Goal: Task Accomplishment & Management: Use online tool/utility

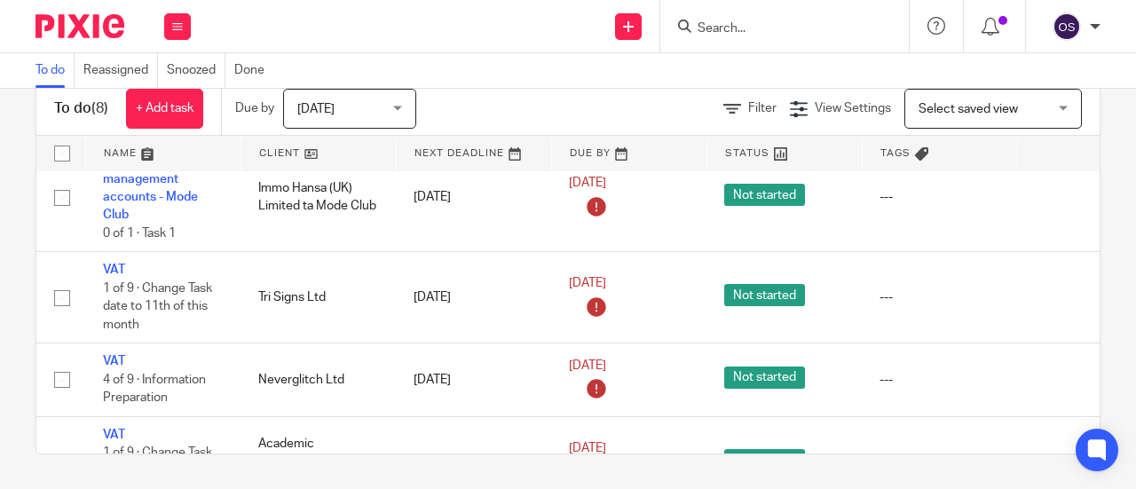
scroll to position [355, 0]
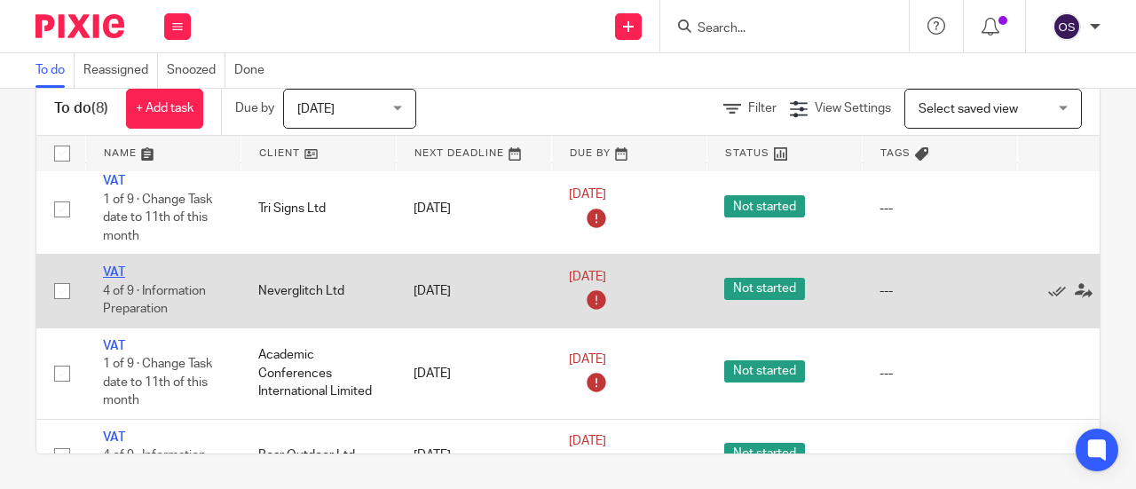
click at [121, 268] on link "VAT" at bounding box center [114, 272] width 22 height 12
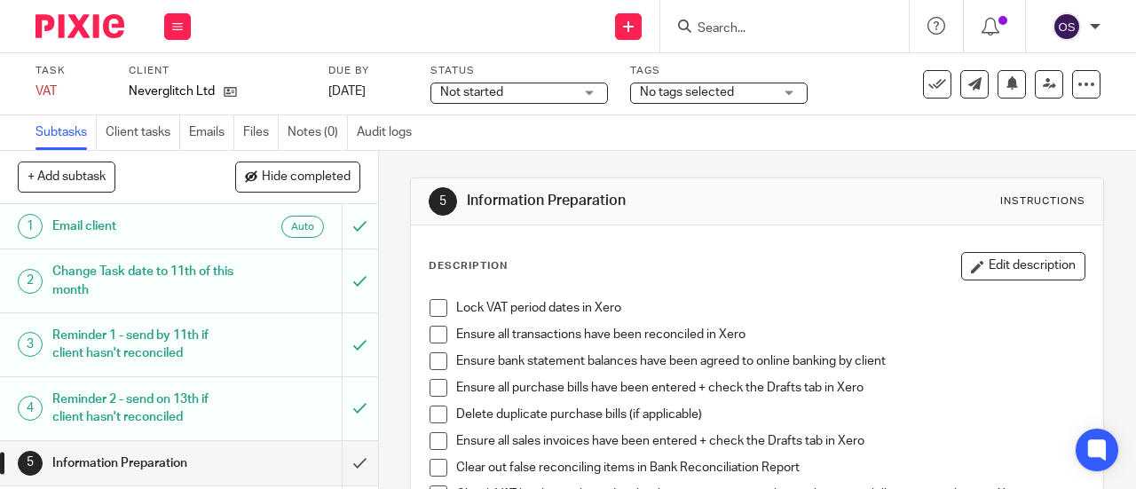
click at [435, 305] on span at bounding box center [439, 308] width 18 height 18
click at [431, 335] on span at bounding box center [439, 335] width 18 height 18
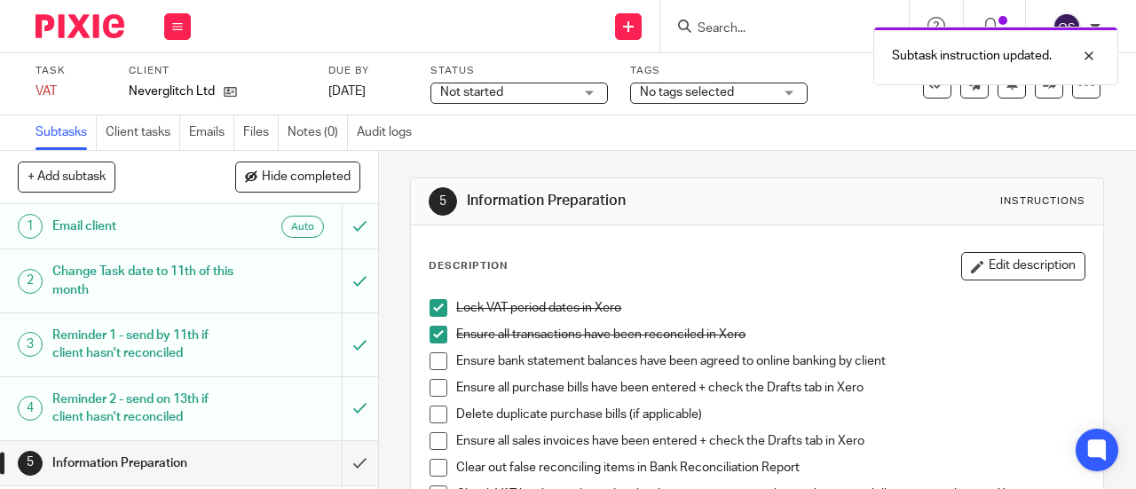
click at [431, 357] on span at bounding box center [439, 361] width 18 height 18
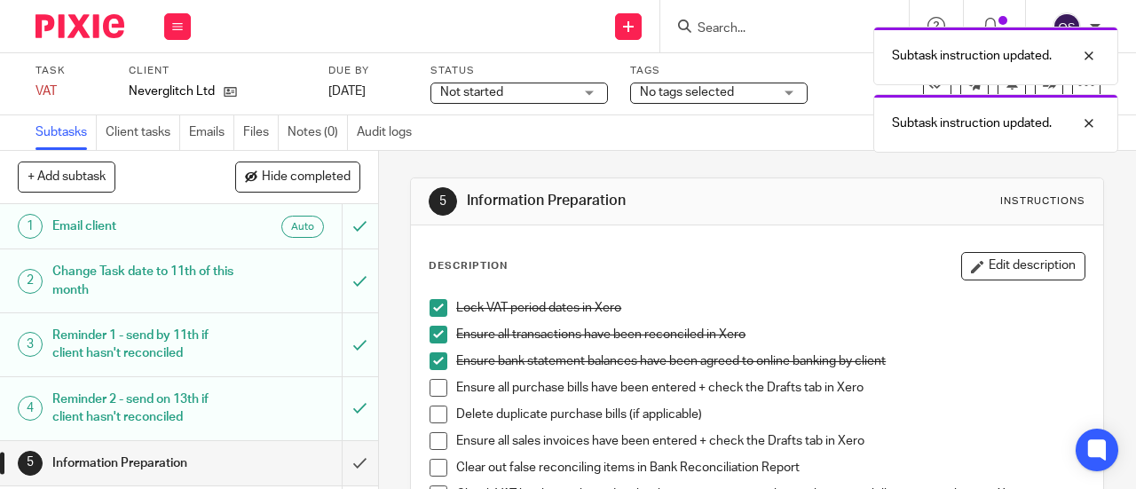
click at [430, 389] on span at bounding box center [439, 388] width 18 height 18
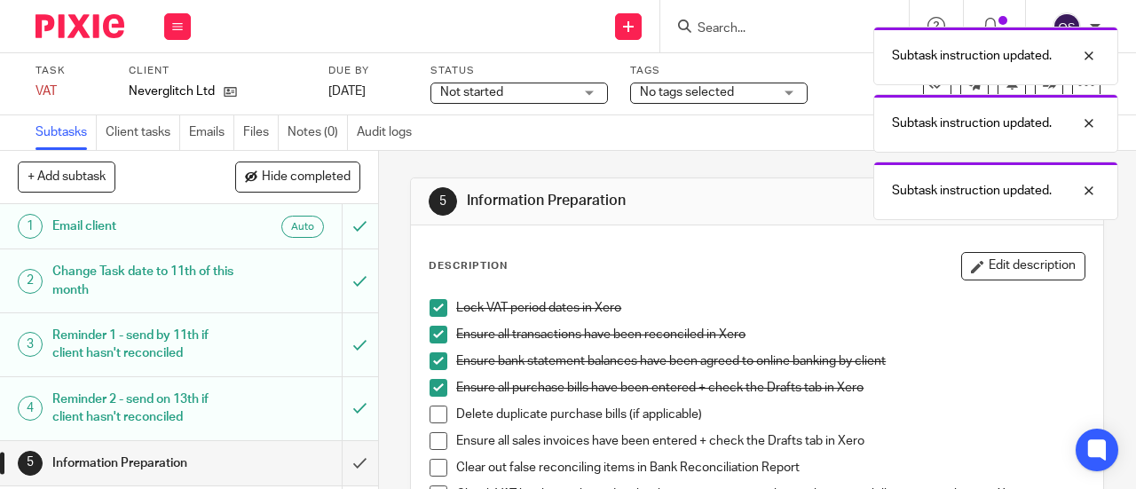
click at [437, 408] on span at bounding box center [439, 415] width 18 height 18
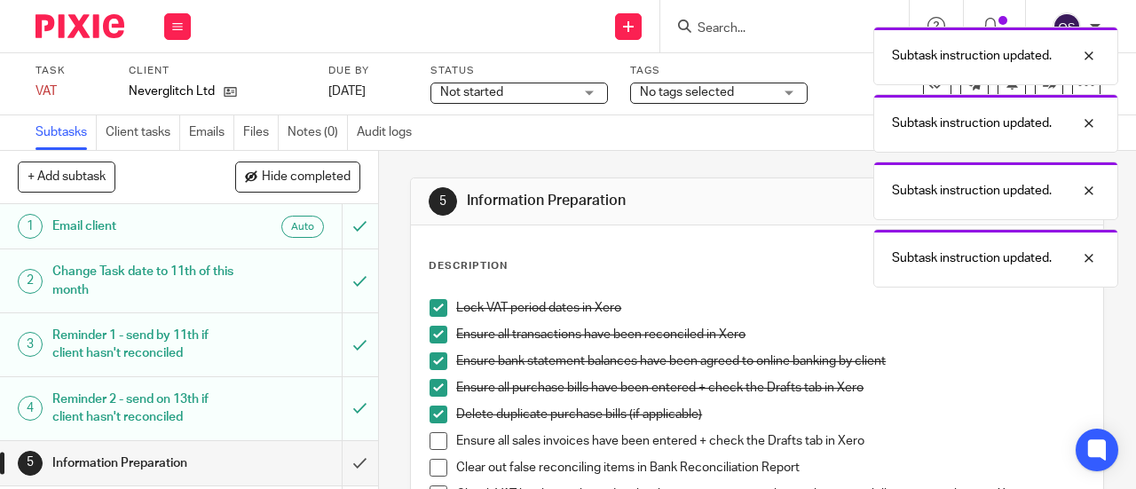
click at [431, 436] on span at bounding box center [439, 441] width 18 height 18
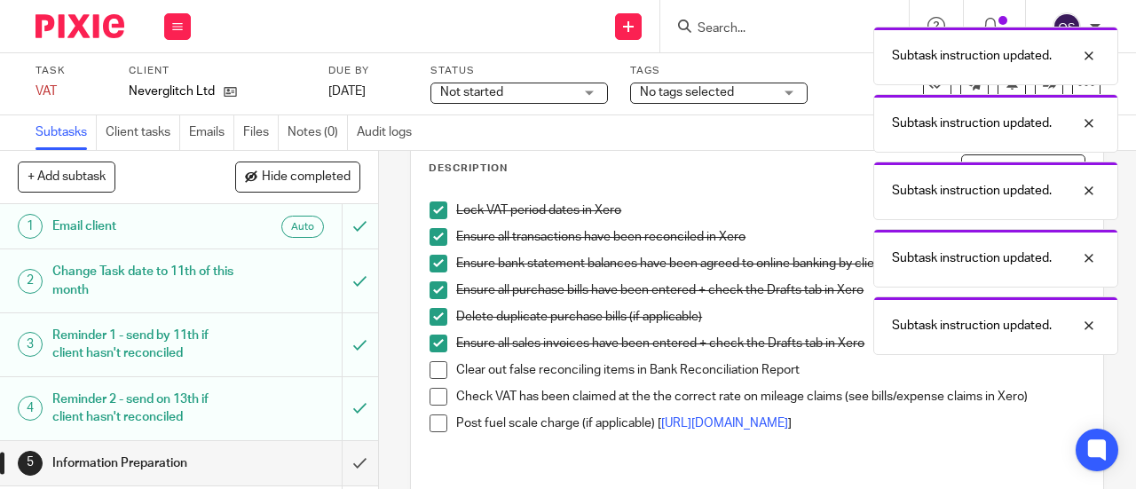
scroll to position [178, 0]
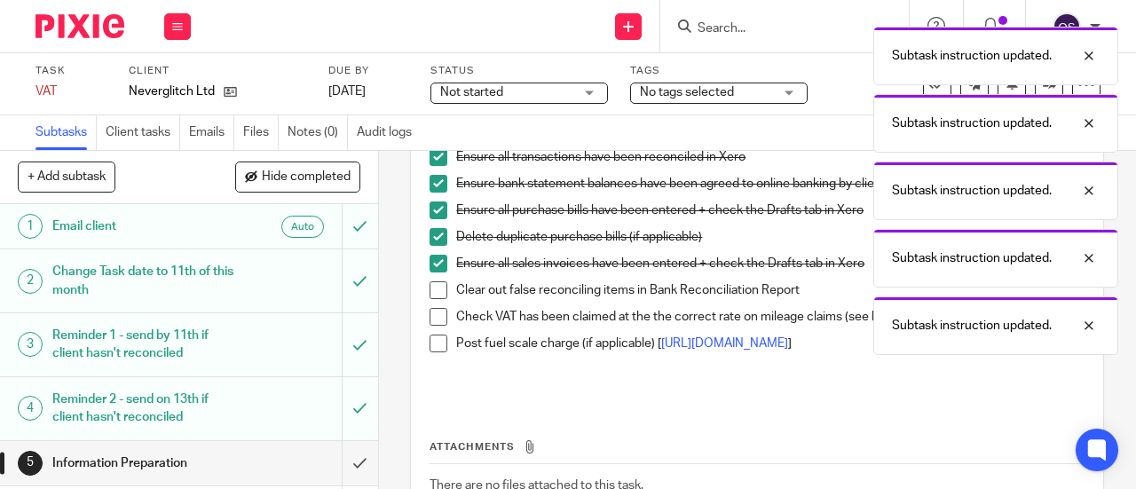
click at [435, 290] on span at bounding box center [439, 290] width 18 height 18
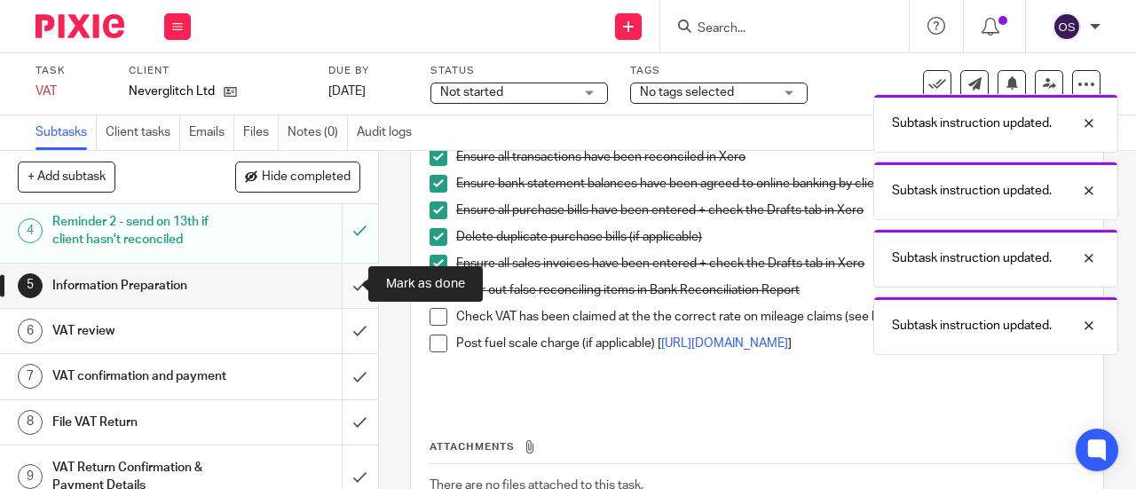
click at [342, 278] on input "submit" at bounding box center [189, 286] width 378 height 44
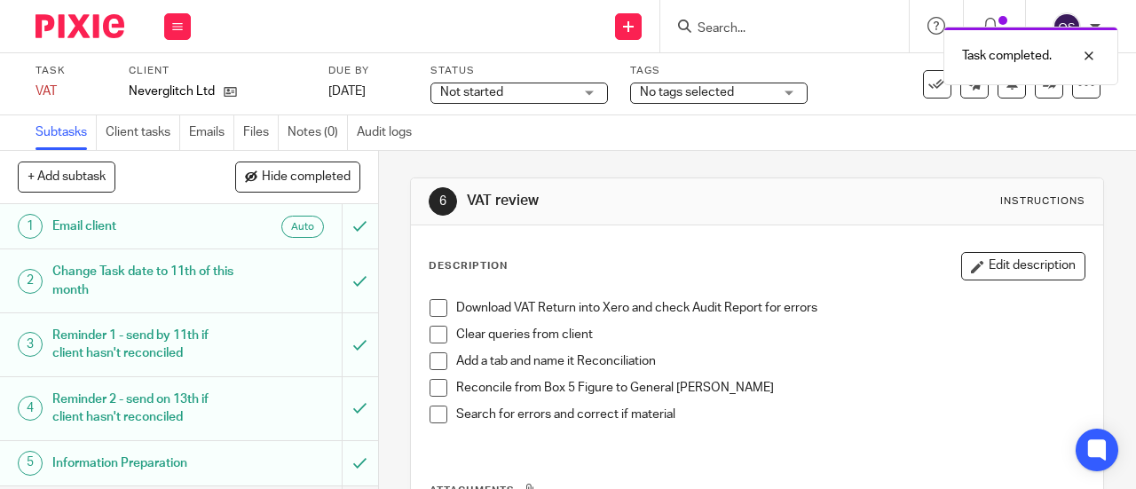
click at [434, 301] on span at bounding box center [439, 308] width 18 height 18
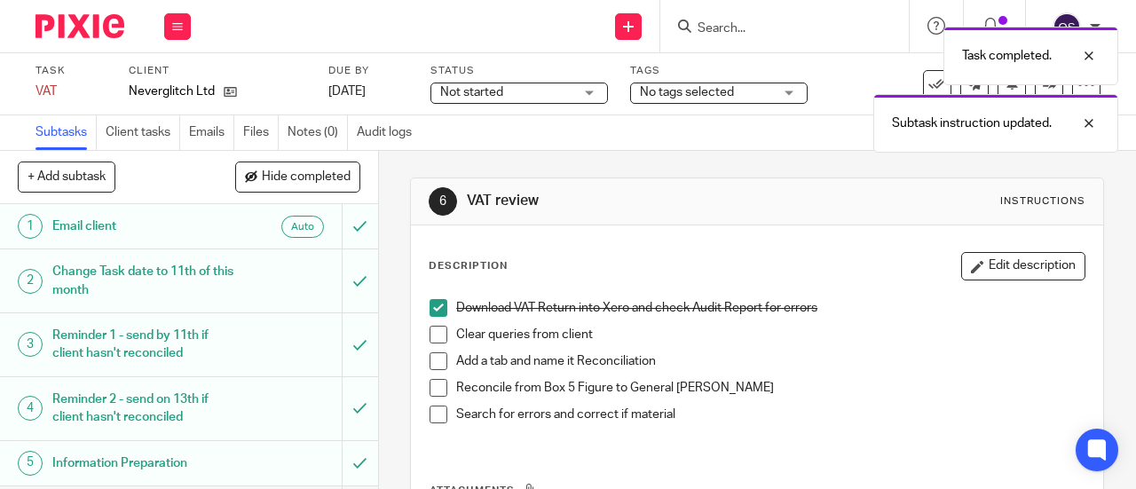
click at [430, 336] on span at bounding box center [439, 335] width 18 height 18
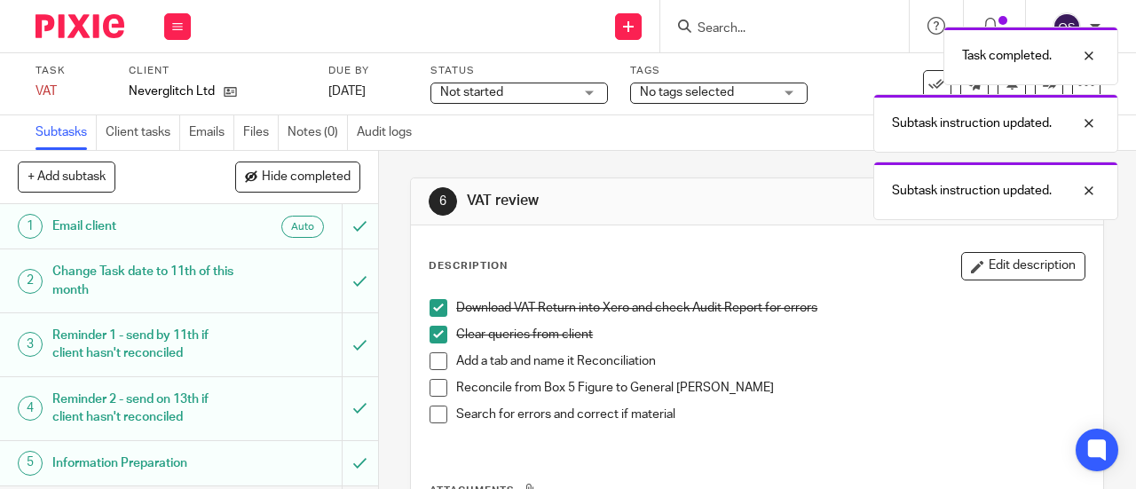
click at [433, 361] on span at bounding box center [439, 361] width 18 height 18
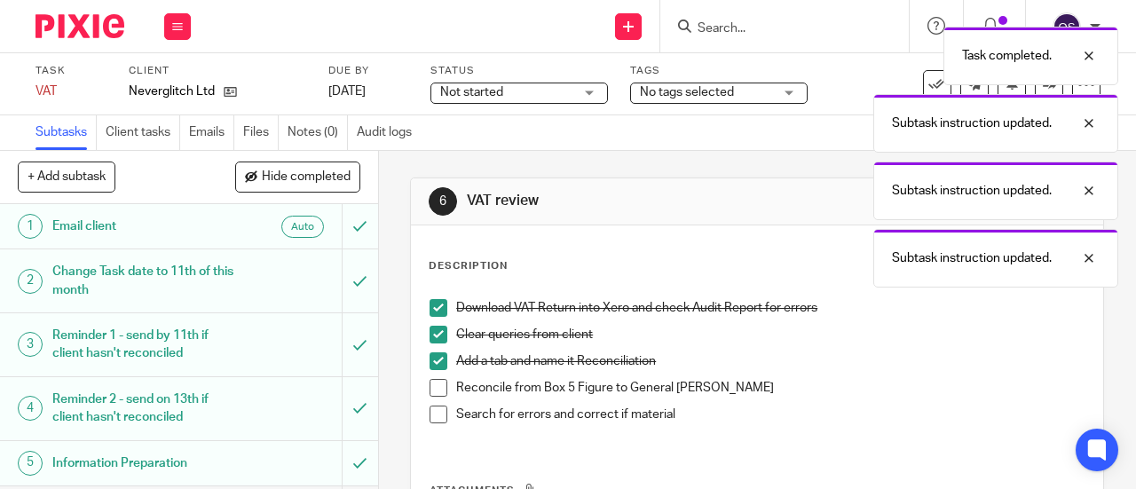
click at [433, 384] on span at bounding box center [439, 388] width 18 height 18
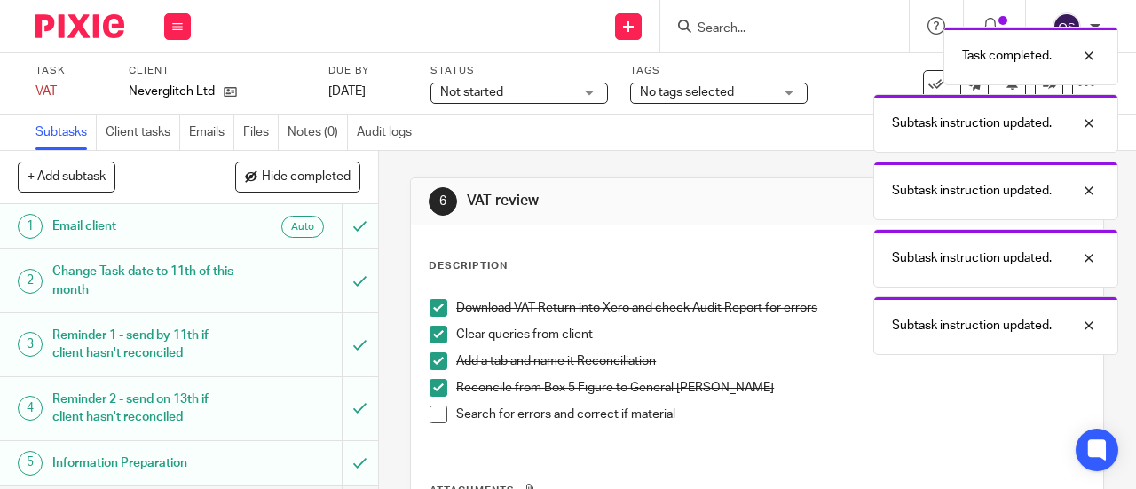
click at [433, 409] on span at bounding box center [439, 415] width 18 height 18
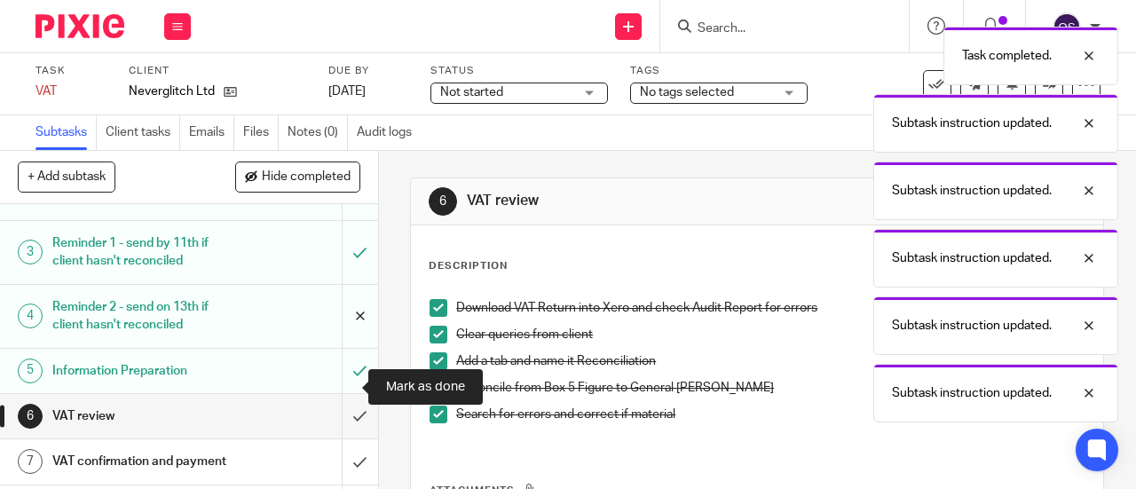
scroll to position [178, 0]
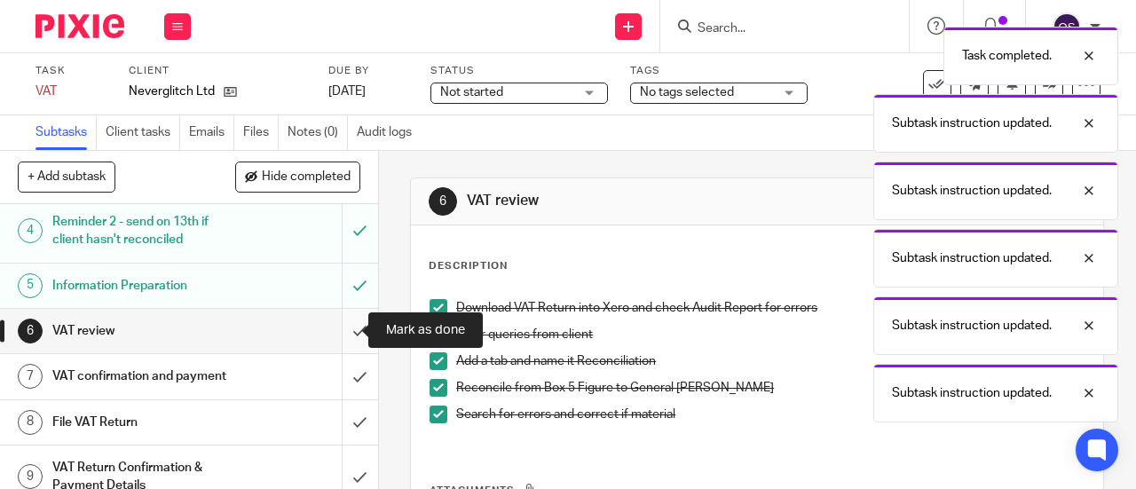
click at [337, 333] on input "submit" at bounding box center [189, 331] width 378 height 44
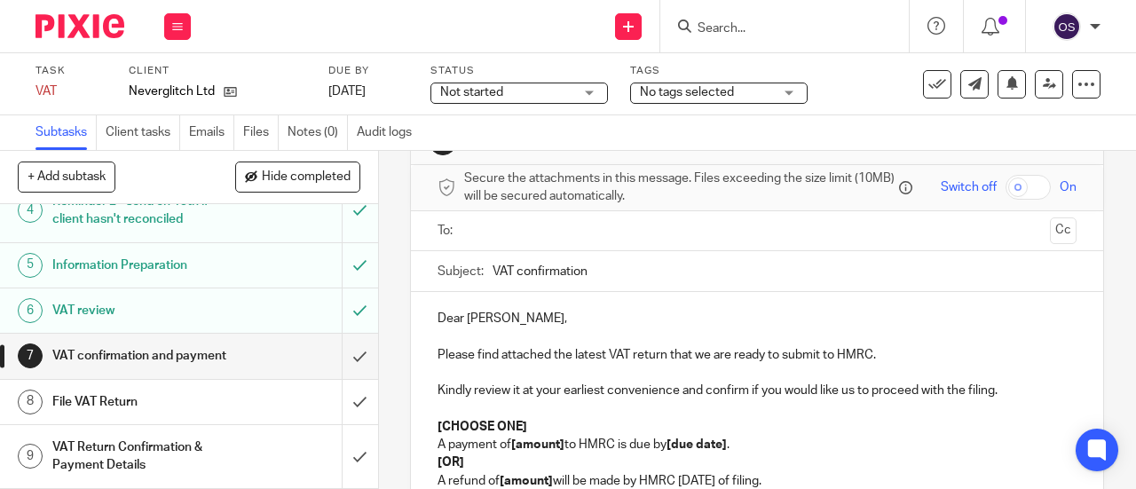
scroll to position [89, 0]
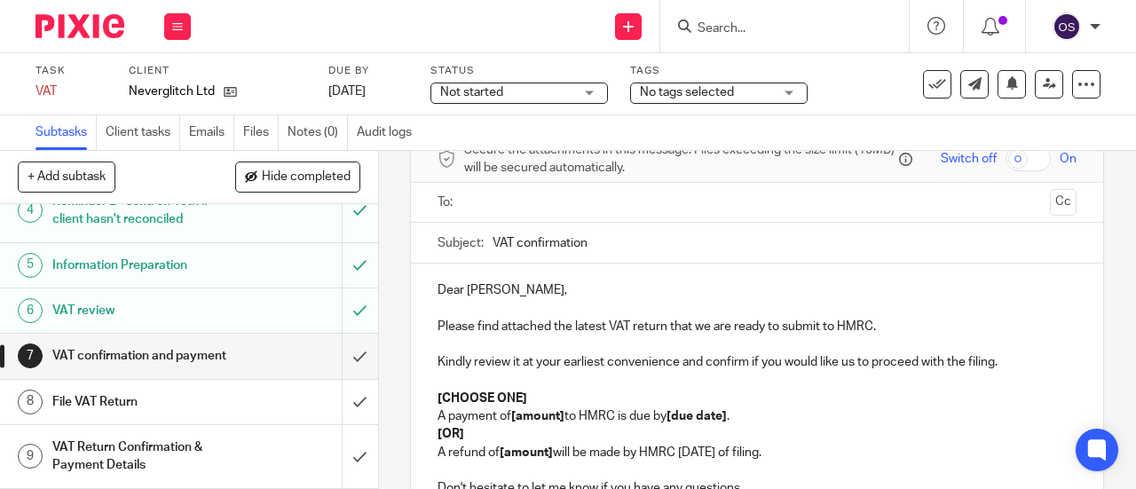
click at [516, 217] on ul at bounding box center [758, 202] width 584 height 29
click at [518, 213] on input "text" at bounding box center [756, 203] width 573 height 20
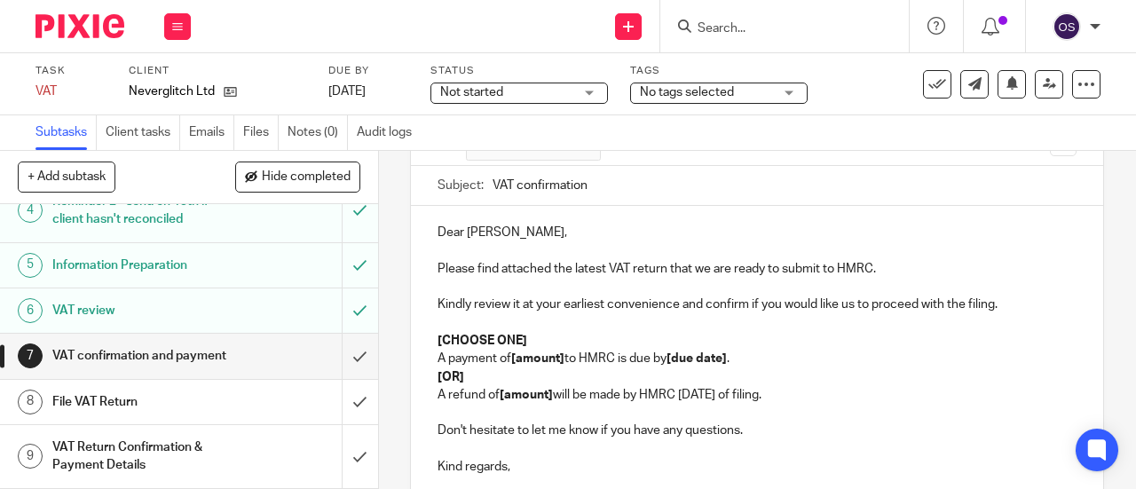
scroll to position [178, 0]
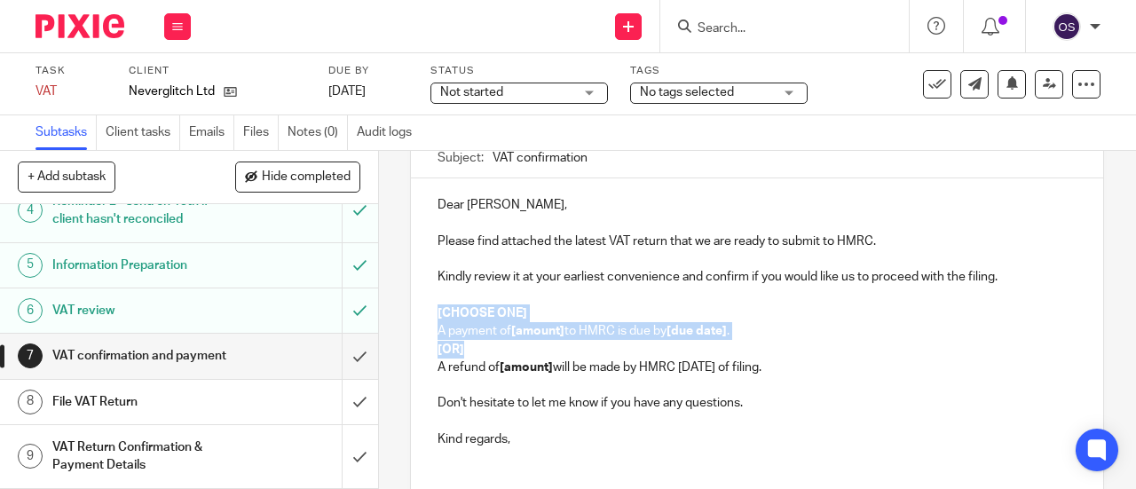
drag, startPoint x: 527, startPoint y: 356, endPoint x: 394, endPoint y: 320, distance: 137.8
click at [394, 320] on div "7 VAT confirmation and payment Manual email Secure the attachments in this mess…" at bounding box center [757, 320] width 757 height 338
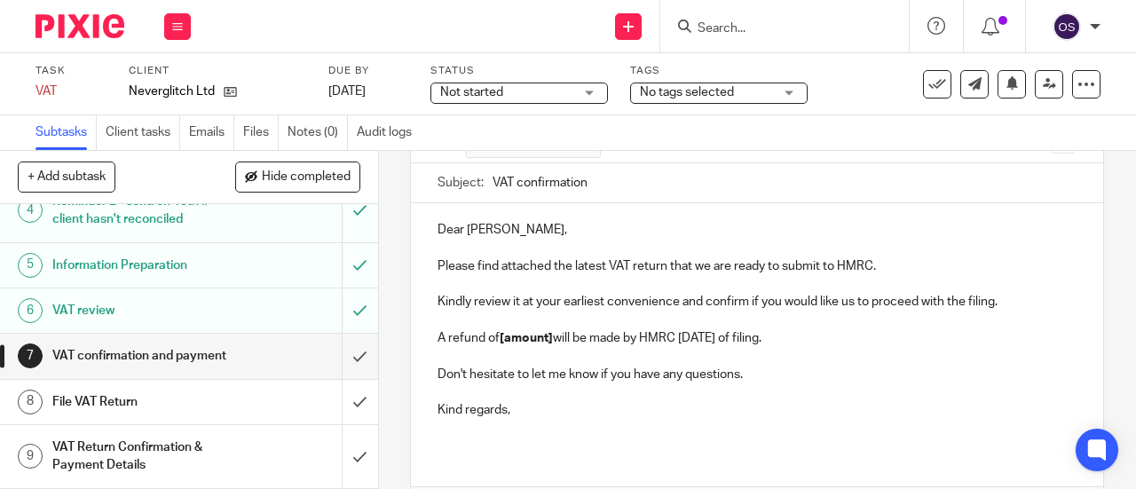
scroll to position [200, 0]
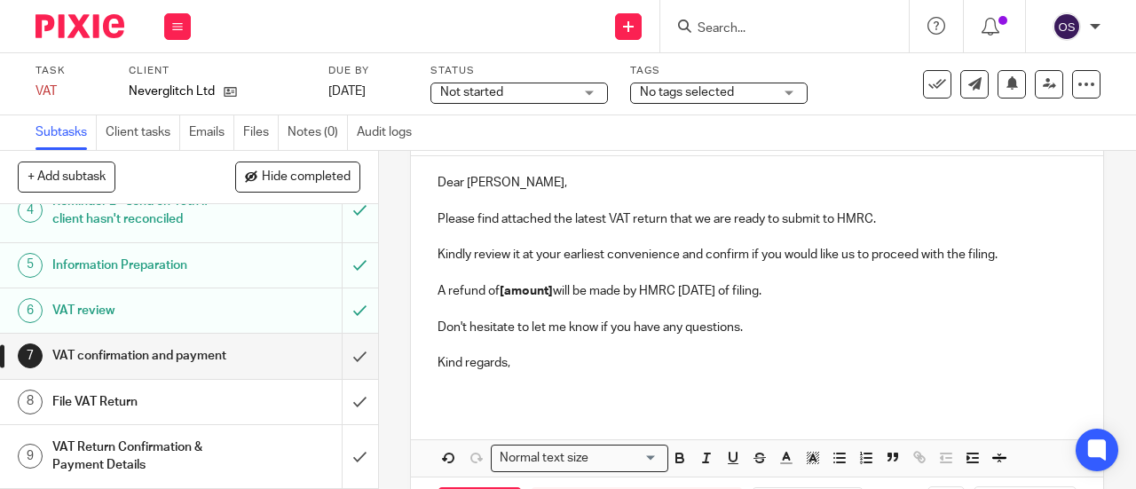
click at [552, 297] on p "A refund of [amount] will be made by HMRC within 6 weeks of filing." at bounding box center [757, 291] width 639 height 18
click at [549, 296] on strong "[amount]" at bounding box center [526, 291] width 53 height 12
click at [500, 296] on strong "126.00" at bounding box center [519, 291] width 38 height 12
click at [504, 299] on p "A refund of £ 126.00 will be made by HMRC within 6 weeks of filing." at bounding box center [757, 291] width 639 height 18
click at [679, 464] on icon "button" at bounding box center [680, 458] width 16 height 16
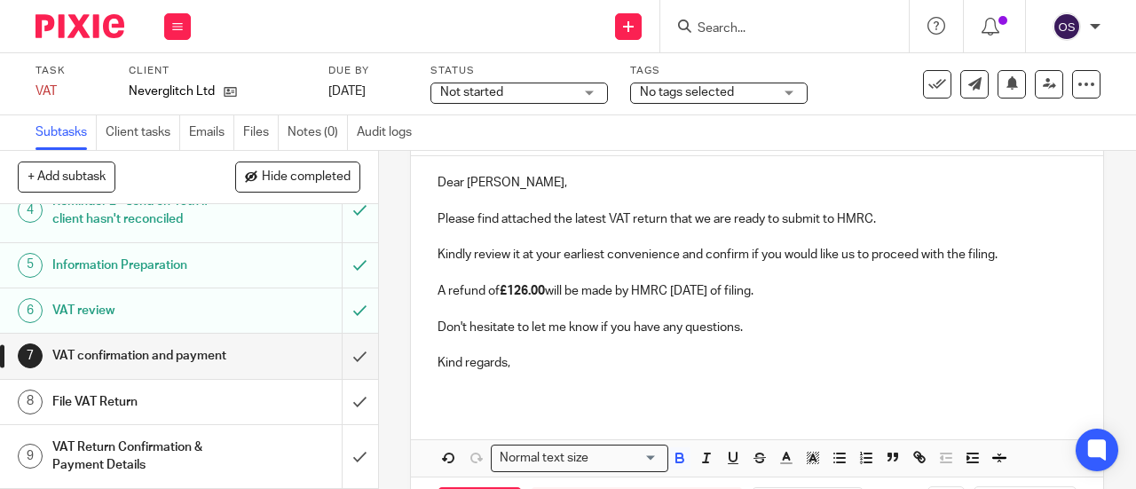
click at [631, 385] on p at bounding box center [757, 381] width 639 height 18
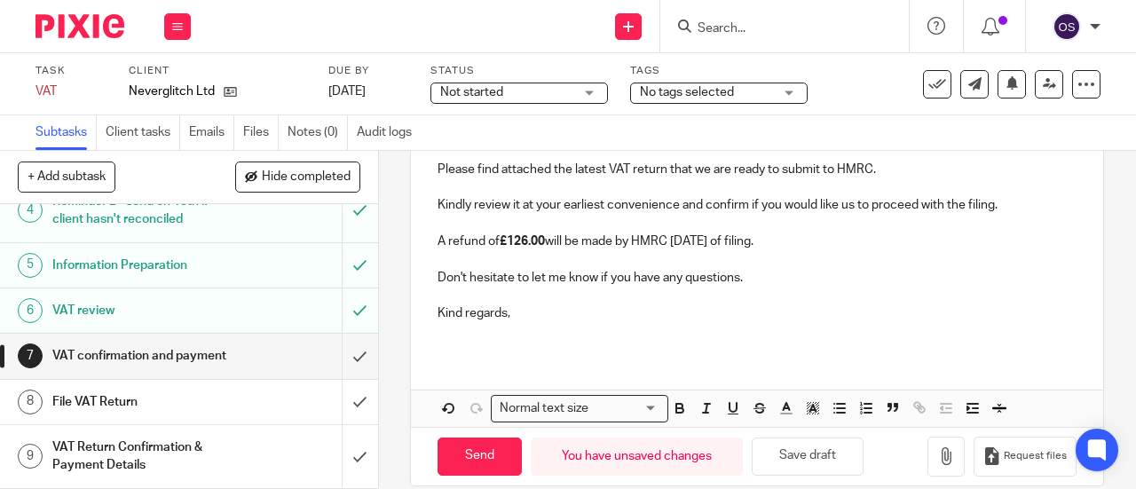
scroll to position [275, 0]
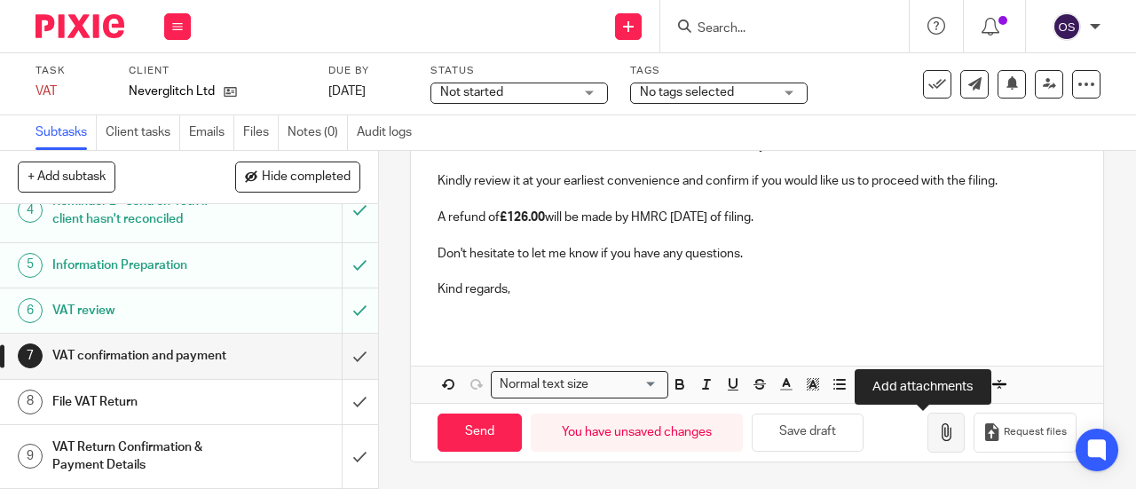
click at [937, 434] on icon "button" at bounding box center [946, 432] width 18 height 18
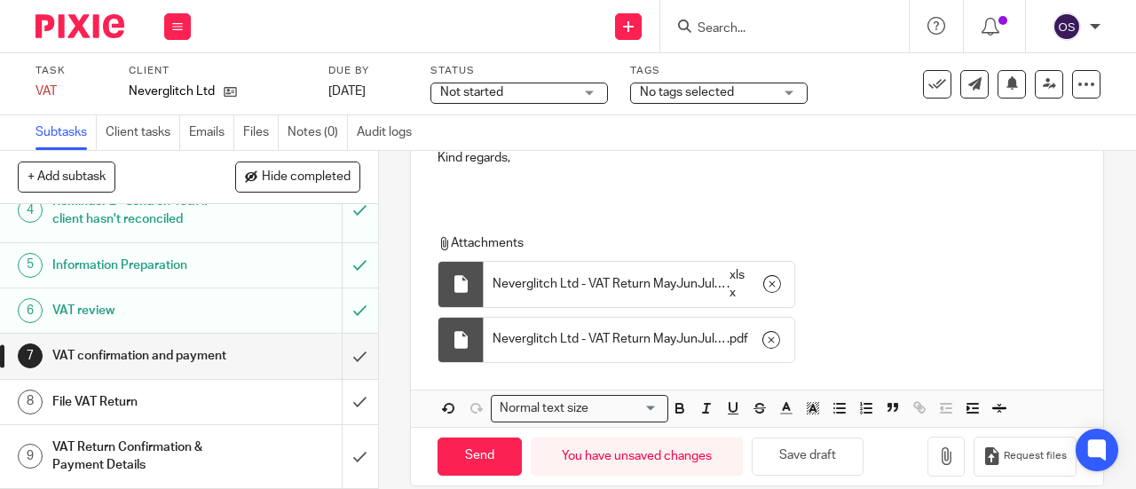
scroll to position [431, 0]
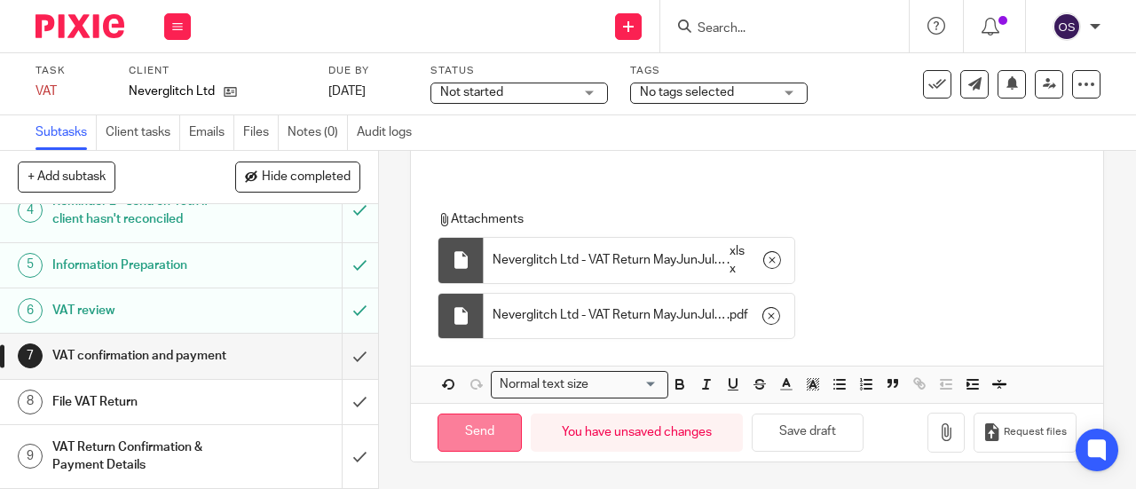
click at [487, 434] on input "Send" at bounding box center [480, 433] width 84 height 38
type input "Sent"
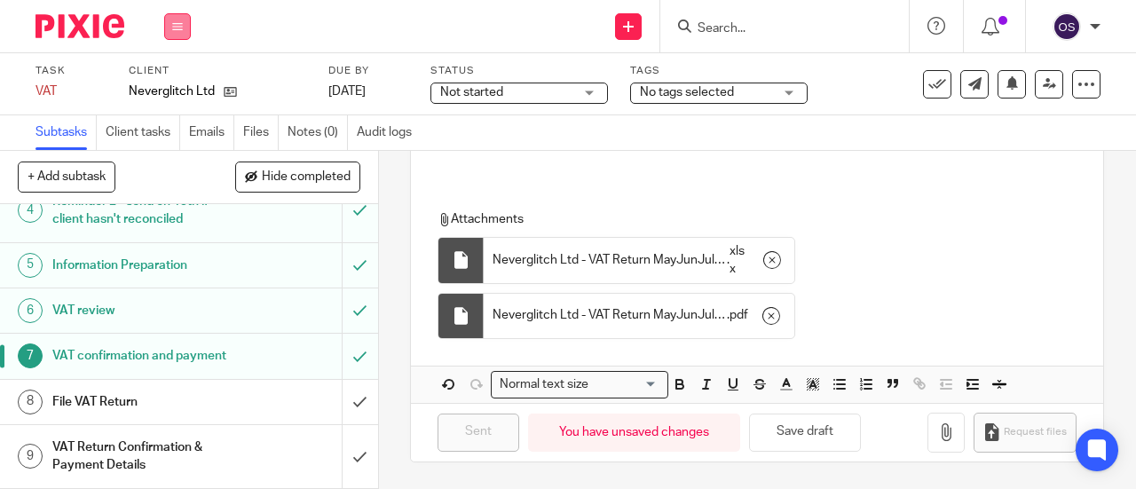
click at [176, 17] on button at bounding box center [177, 26] width 27 height 27
click at [163, 75] on li "Work" at bounding box center [177, 83] width 47 height 26
click at [166, 82] on link "Work" at bounding box center [169, 82] width 31 height 12
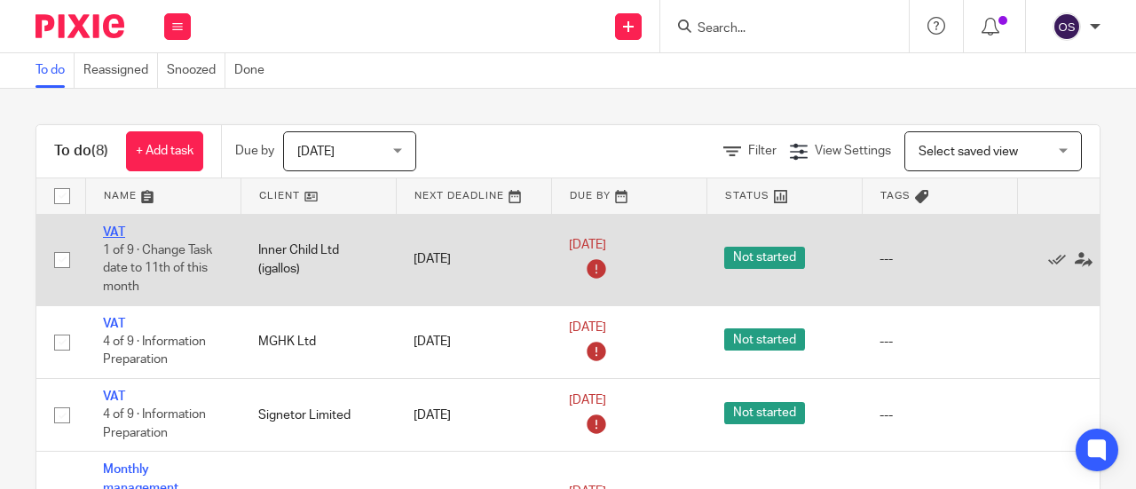
click at [115, 230] on link "VAT" at bounding box center [114, 232] width 22 height 12
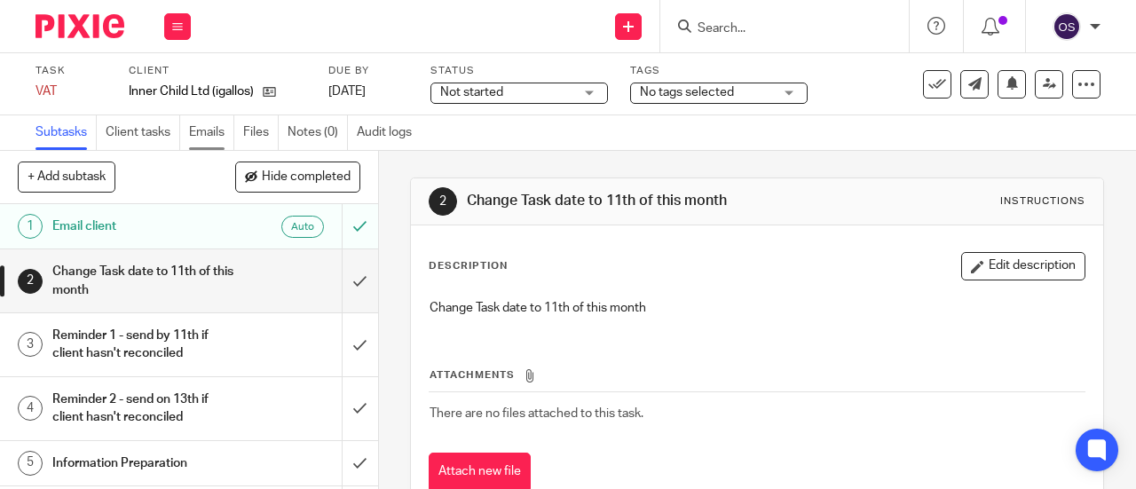
click at [209, 129] on link "Emails" at bounding box center [211, 132] width 45 height 35
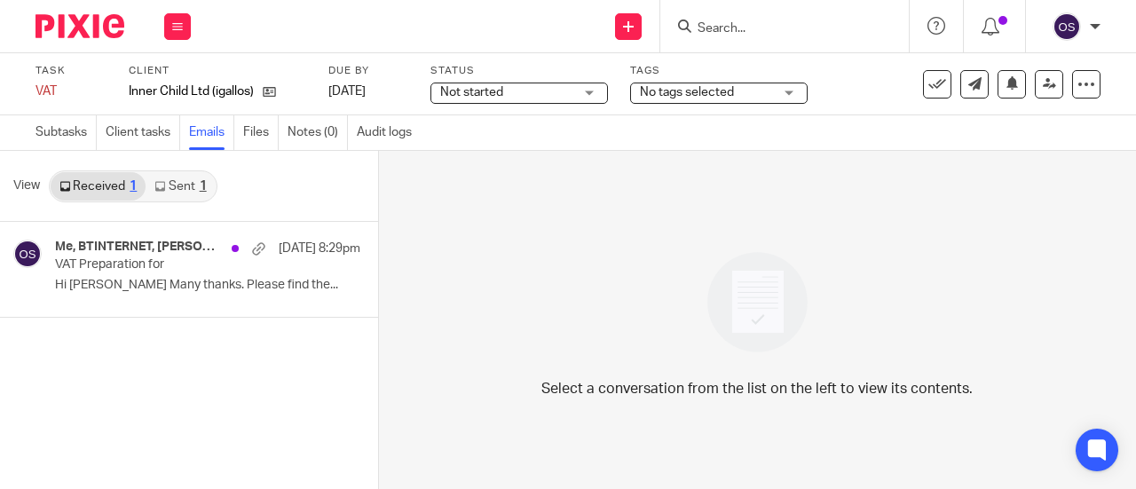
click at [175, 186] on link "Sent 1" at bounding box center [180, 186] width 69 height 28
drag, startPoint x: 175, startPoint y: 14, endPoint x: 176, endPoint y: 42, distance: 27.5
click at [175, 13] on button at bounding box center [177, 26] width 27 height 27
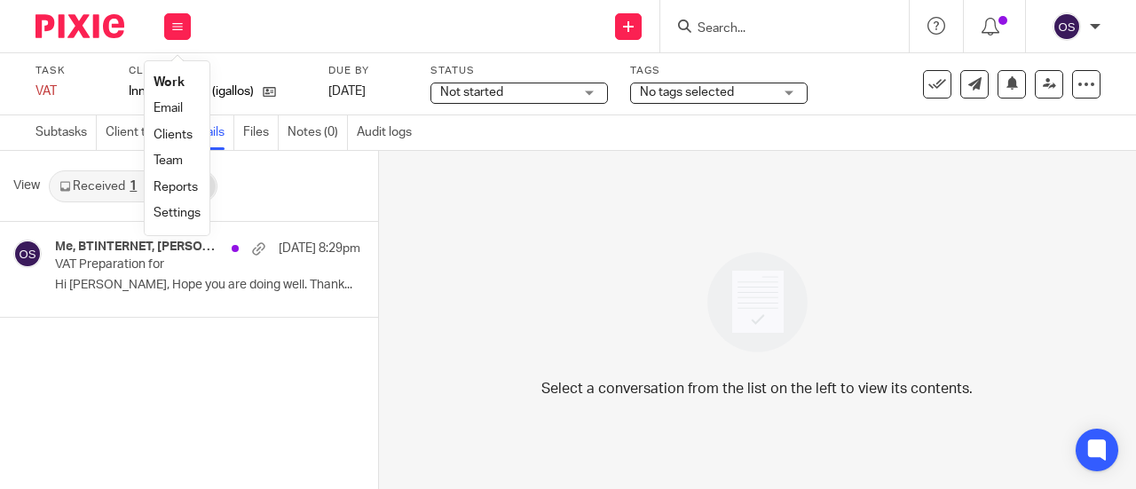
click at [171, 82] on link "Work" at bounding box center [169, 82] width 31 height 12
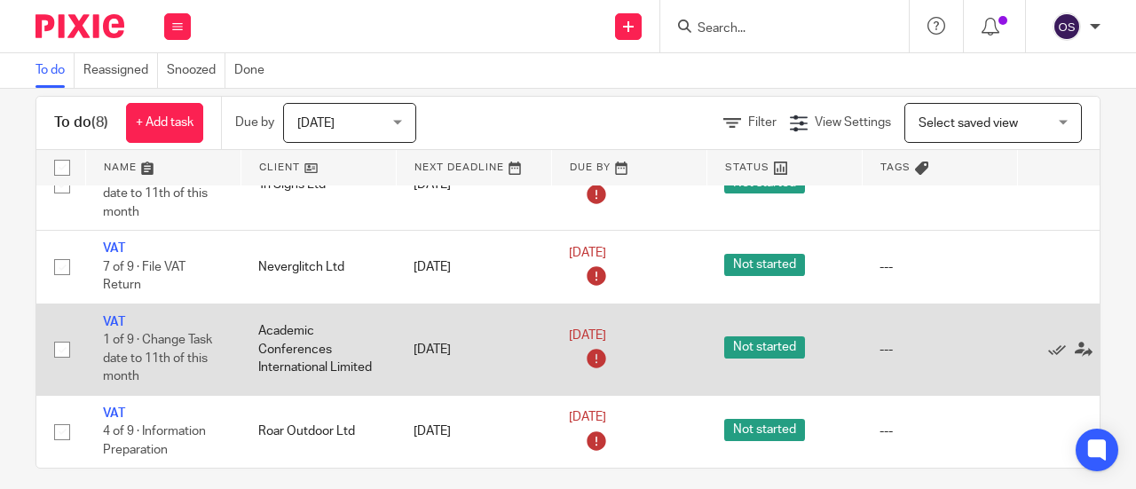
scroll to position [43, 0]
